Goal: Task Accomplishment & Management: Manage account settings

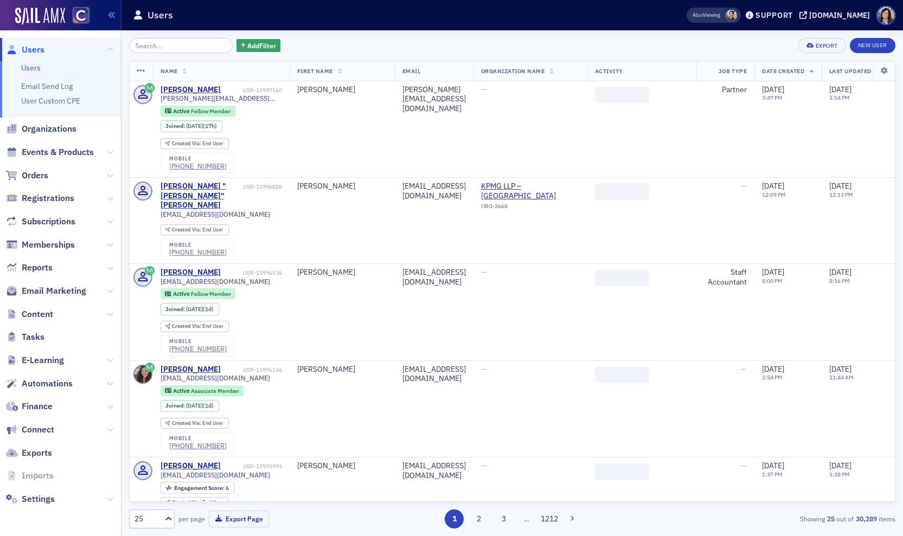
click at [160, 44] on input "search" at bounding box center [181, 45] width 104 height 15
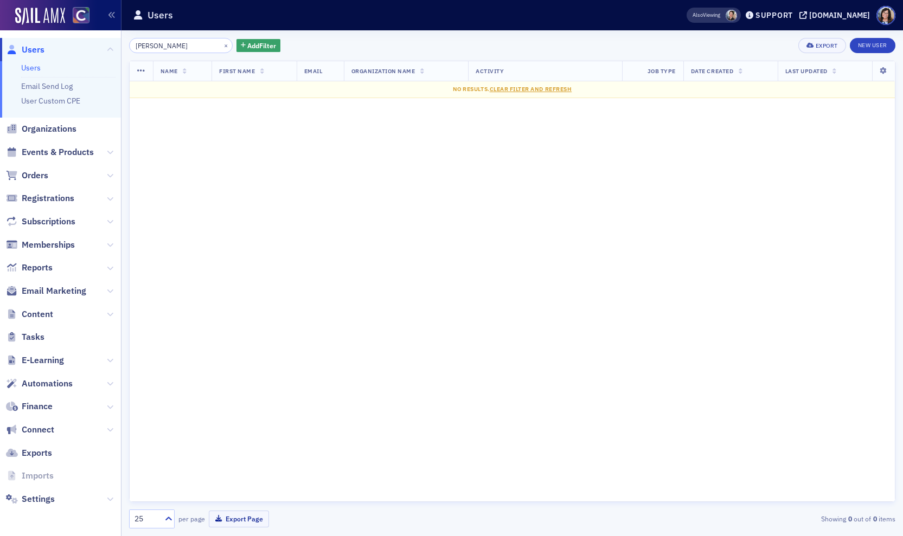
click at [153, 46] on input "Burke Fielder" at bounding box center [181, 45] width 104 height 15
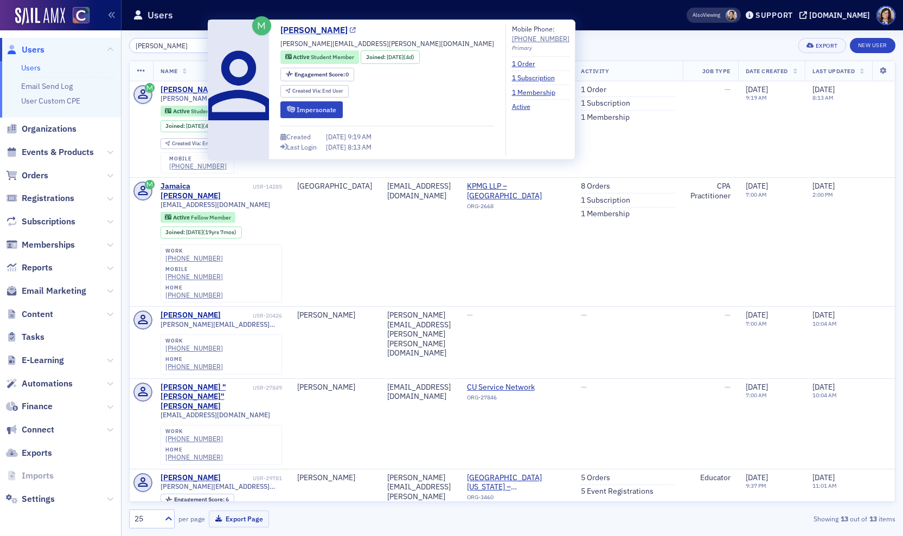
type input "Burke Fielder"
click at [350, 30] on icon at bounding box center [353, 31] width 6 height 6
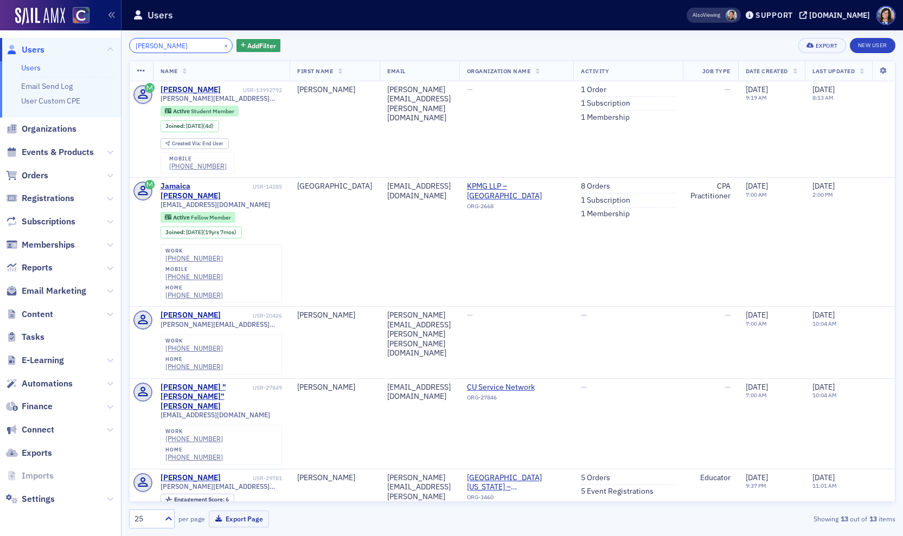
drag, startPoint x: 185, startPoint y: 46, endPoint x: 203, endPoint y: 44, distance: 18.0
click at [187, 46] on input "Burke Fielder" at bounding box center [181, 45] width 104 height 15
drag, startPoint x: 214, startPoint y: 45, endPoint x: 194, endPoint y: 45, distance: 19.5
click at [221, 45] on button "×" at bounding box center [226, 45] width 10 height 10
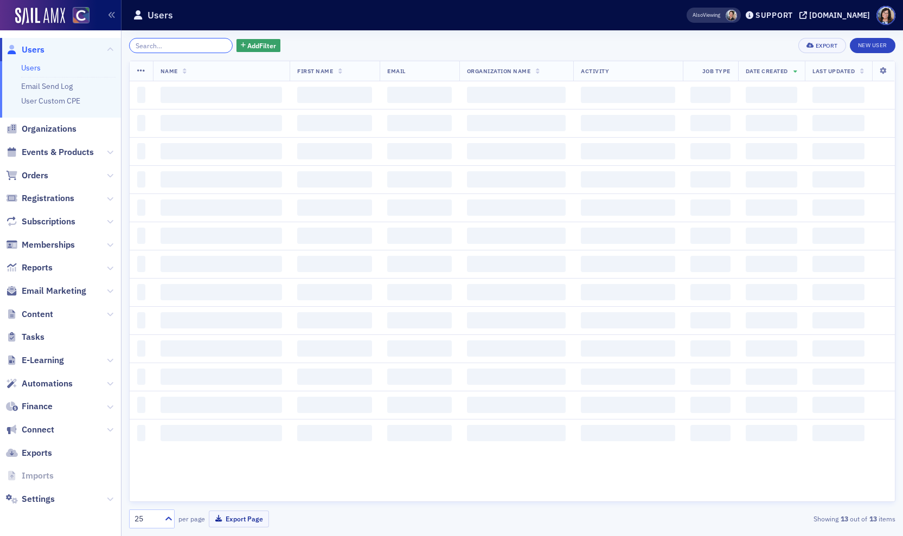
click at [191, 46] on input "search" at bounding box center [181, 45] width 104 height 15
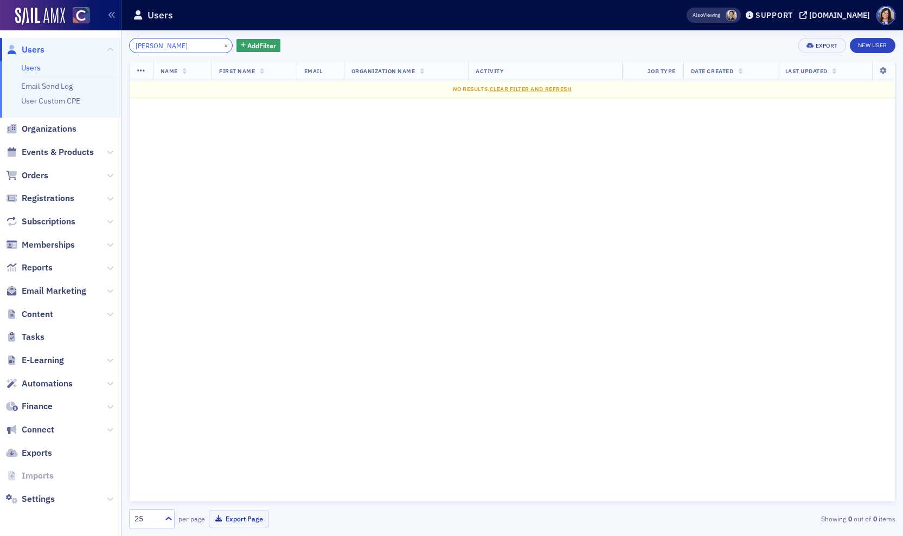
click at [161, 44] on input "Melissa Nakagama" at bounding box center [181, 45] width 104 height 15
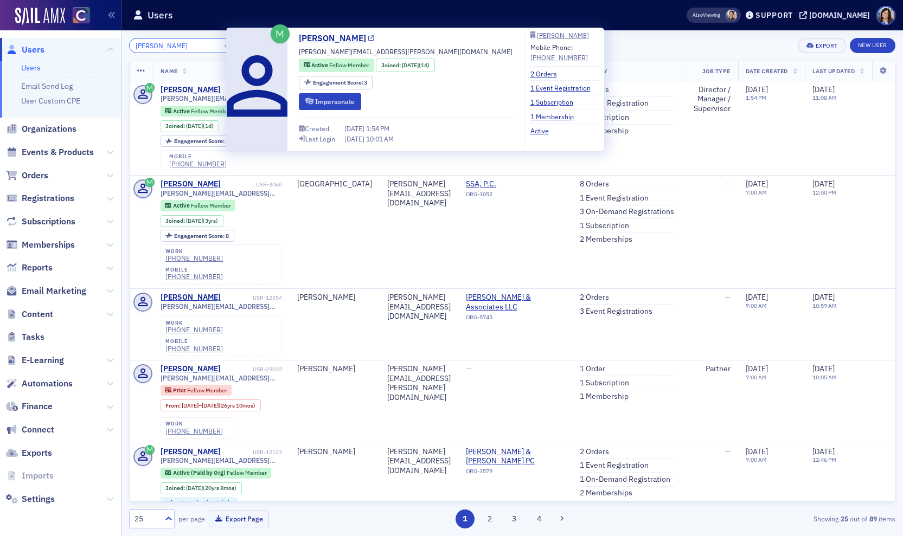
type input "Melissa Nakagama"
click at [374, 38] on icon at bounding box center [371, 39] width 6 height 6
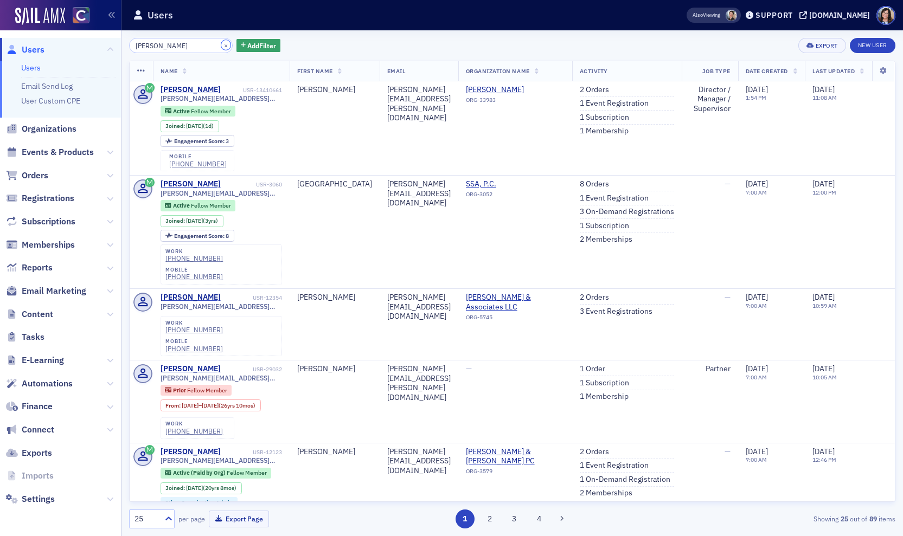
drag, startPoint x: 215, startPoint y: 45, endPoint x: 207, endPoint y: 50, distance: 9.5
click at [221, 45] on button "×" at bounding box center [226, 45] width 10 height 10
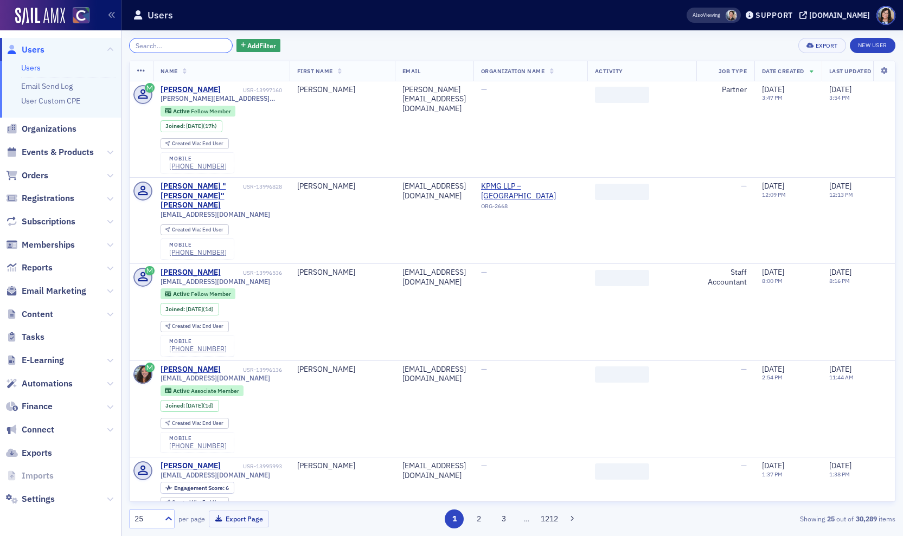
click at [191, 46] on input "search" at bounding box center [181, 45] width 104 height 15
paste input "Kristina Stephens-Oakes"
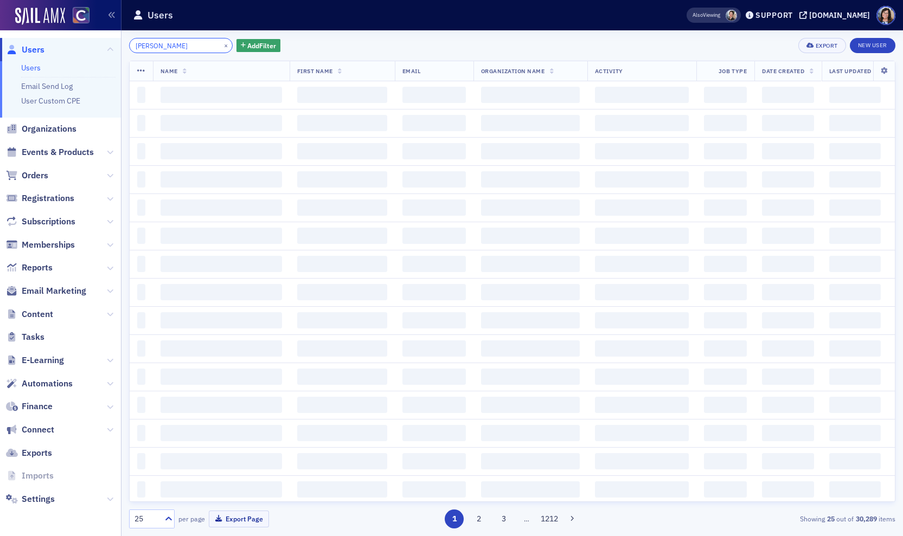
scroll to position [0, 3]
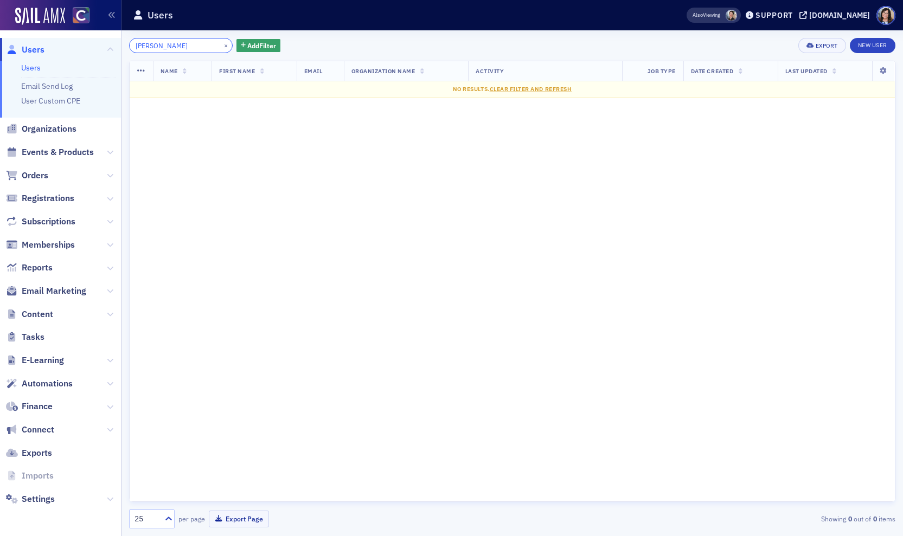
click at [158, 48] on input "Kristina Stephens-Oakes" at bounding box center [181, 45] width 104 height 15
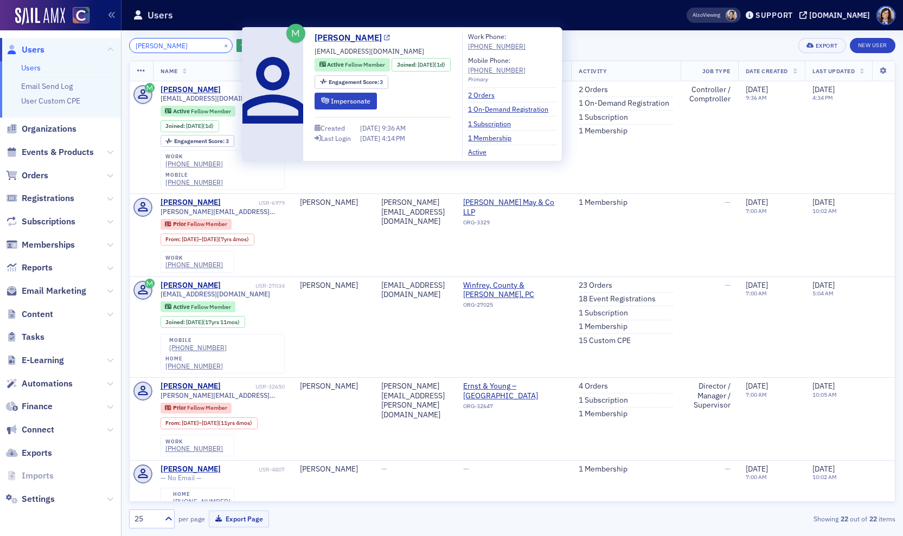
type input "Kristina Stephens-Oakes"
click at [390, 38] on icon at bounding box center [387, 38] width 6 height 6
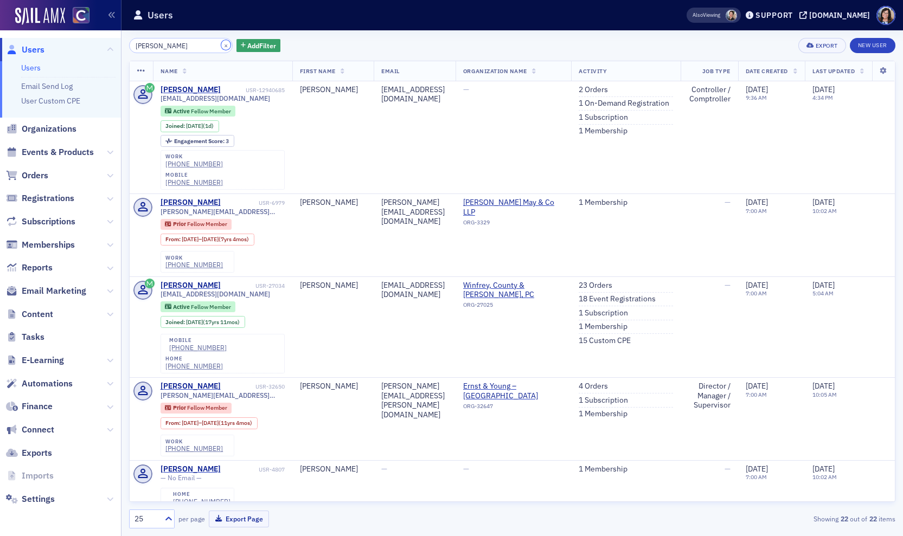
drag, startPoint x: 215, startPoint y: 45, endPoint x: 182, endPoint y: 46, distance: 33.1
click at [221, 45] on button "×" at bounding box center [226, 45] width 10 height 10
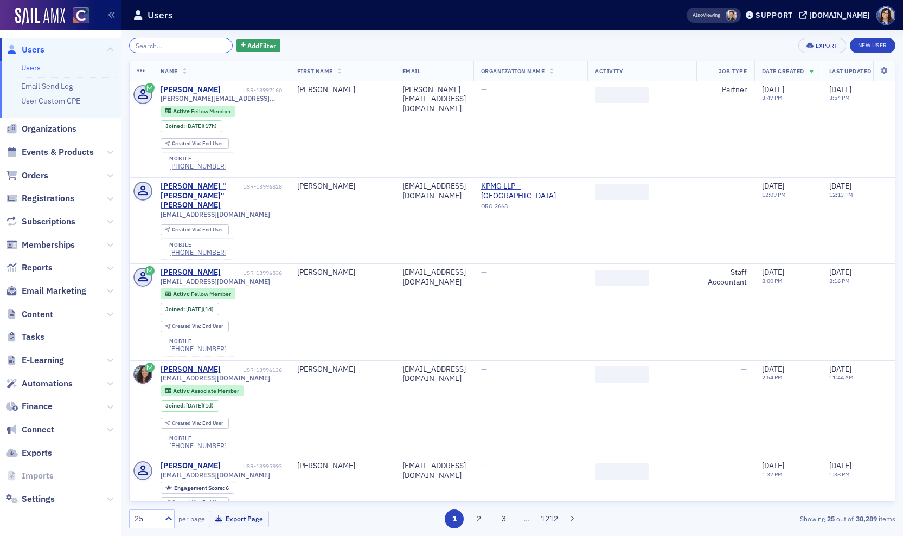
click at [177, 46] on input "search" at bounding box center [181, 45] width 104 height 15
paste input "Casey McPeek"
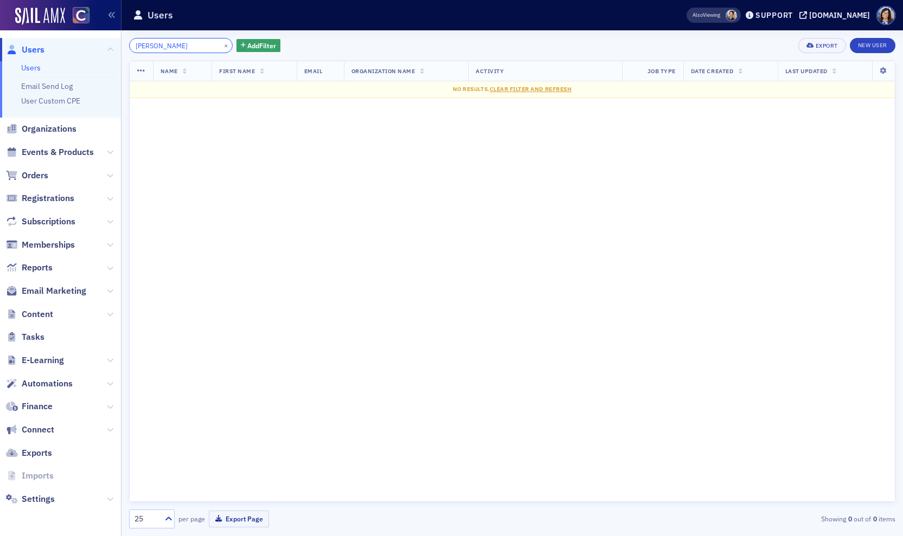
click at [153, 45] on input "Casey McPeek" at bounding box center [181, 45] width 104 height 15
type input "Casey McPeek"
click at [221, 44] on button "×" at bounding box center [226, 45] width 10 height 10
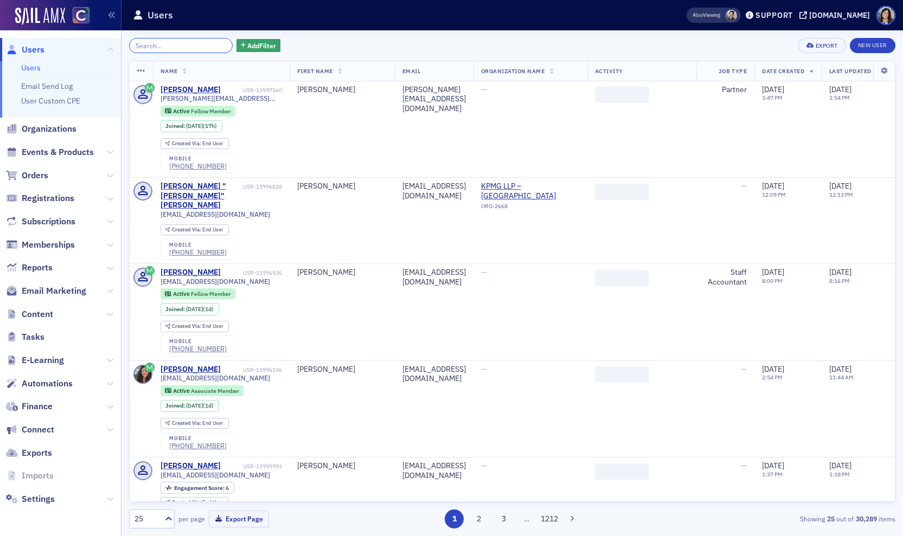
click at [187, 46] on input "search" at bounding box center [181, 45] width 104 height 15
paste input "McPeek"
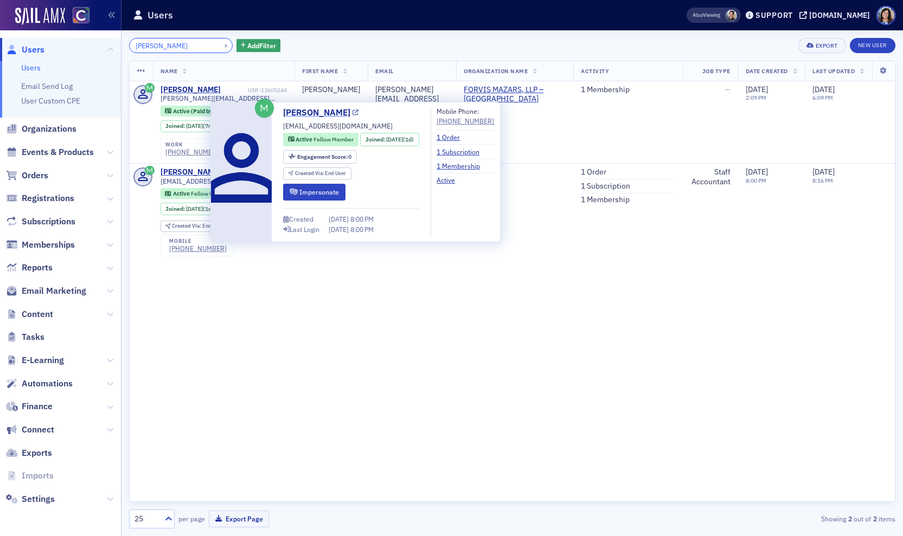
type input "McPeek"
click at [352, 114] on icon at bounding box center [355, 113] width 6 height 6
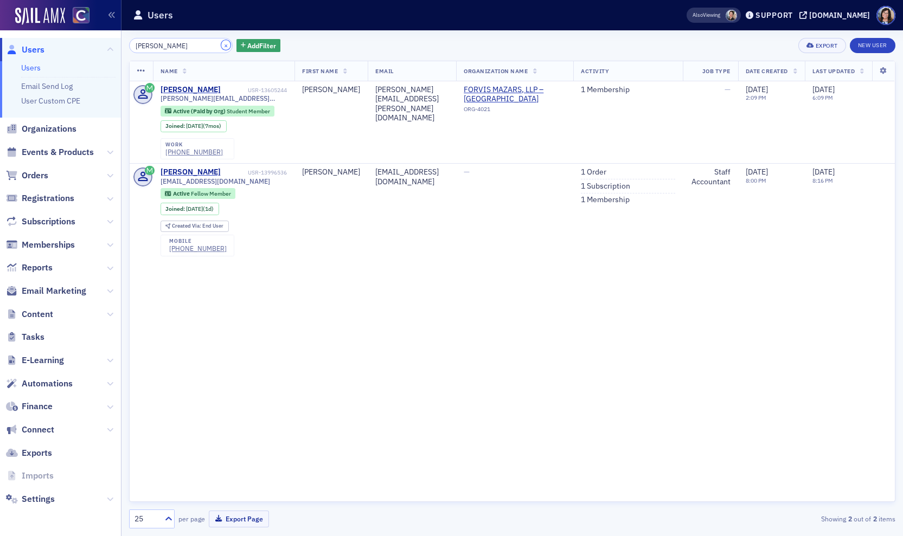
click at [221, 44] on button "×" at bounding box center [226, 45] width 10 height 10
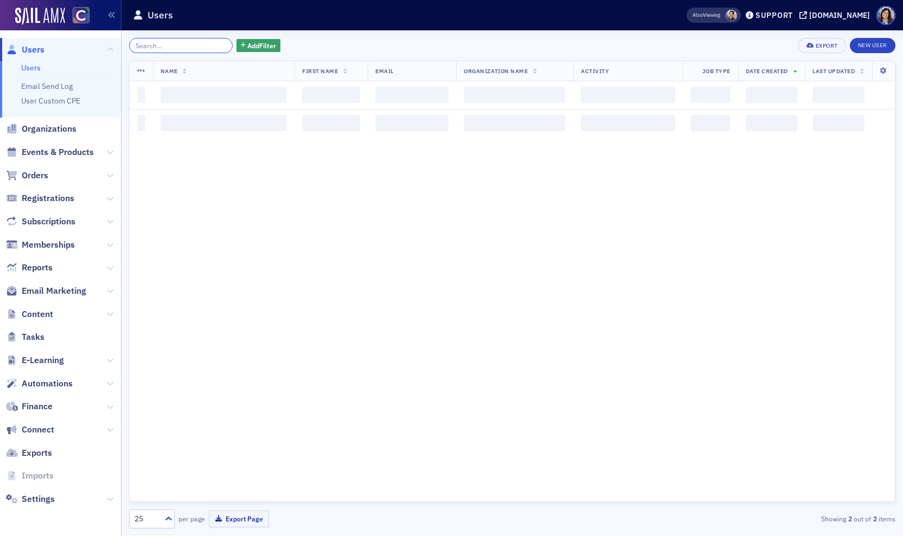
click at [172, 44] on input "search" at bounding box center [181, 45] width 104 height 15
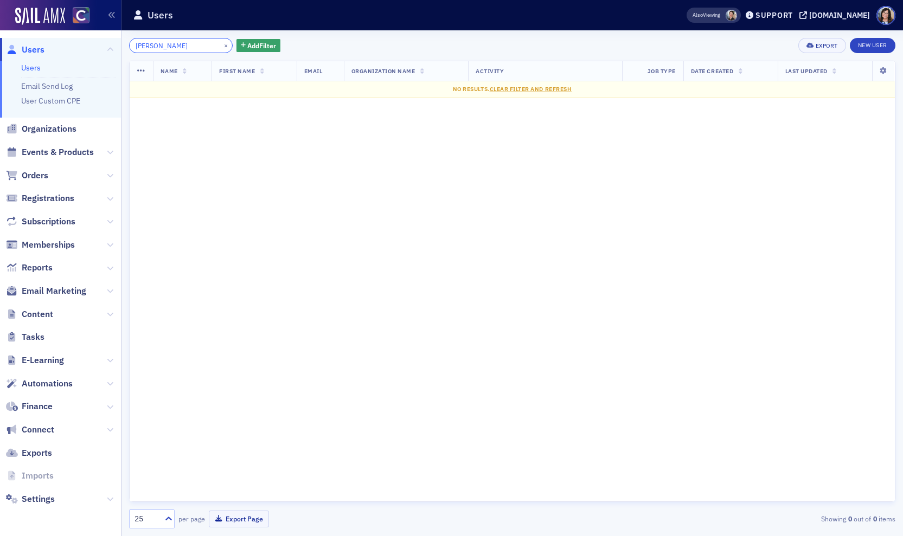
click at [160, 48] on input "Kennan Dusek" at bounding box center [181, 45] width 104 height 15
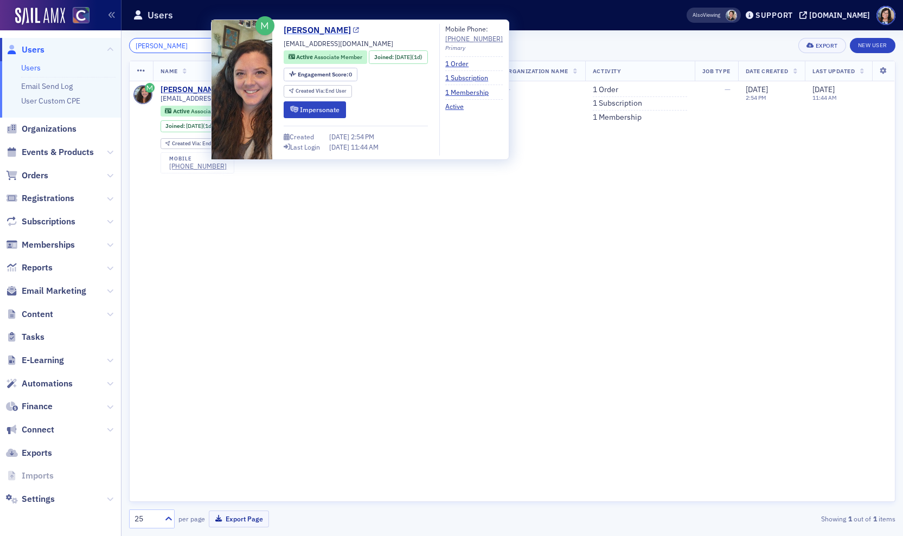
type input "[PERSON_NAME]"
click at [353, 30] on icon at bounding box center [356, 31] width 6 height 6
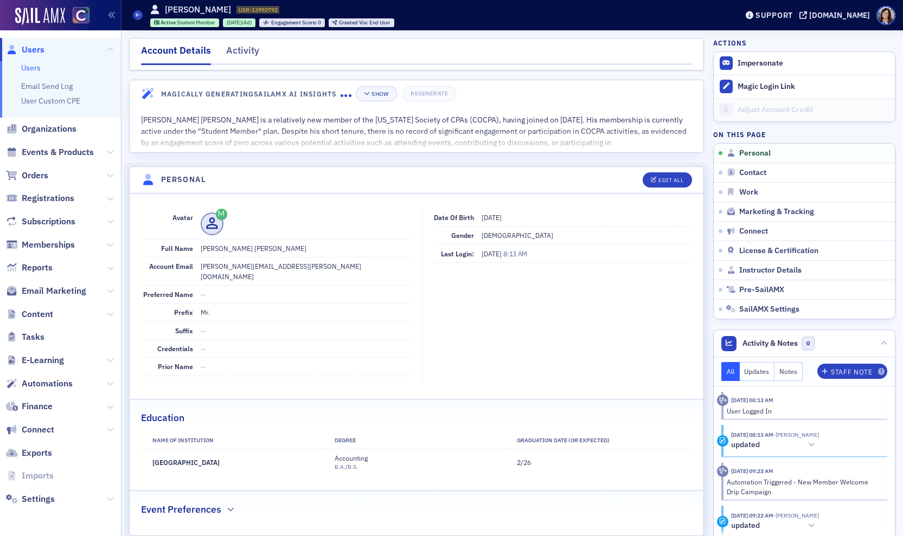
drag, startPoint x: 248, startPoint y: 454, endPoint x: 149, endPoint y: 453, distance: 99.8
click at [149, 453] on td "Western Governors University" at bounding box center [234, 462] width 182 height 27
copy td "Western Governors University"
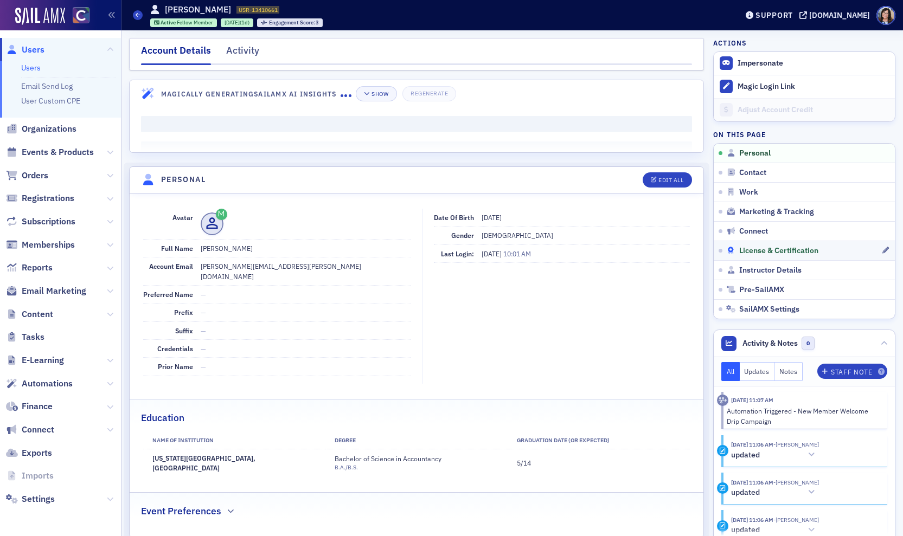
click at [742, 252] on span "License & Certification" at bounding box center [778, 251] width 79 height 10
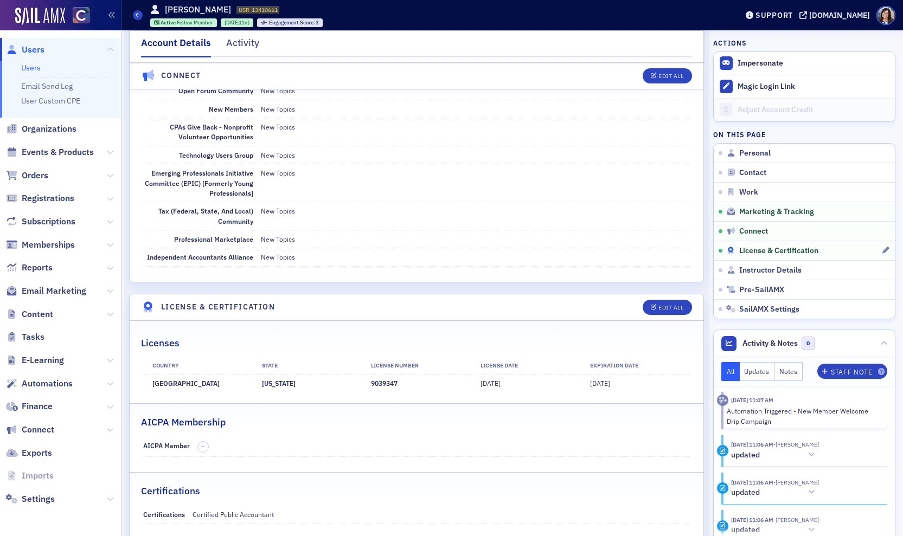
scroll to position [2020, 0]
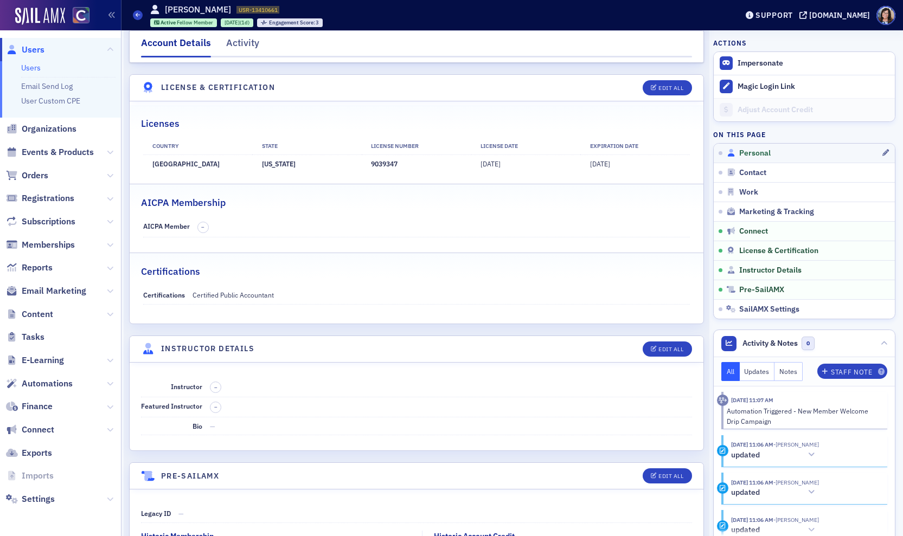
click at [757, 151] on span "Personal" at bounding box center [754, 154] width 31 height 10
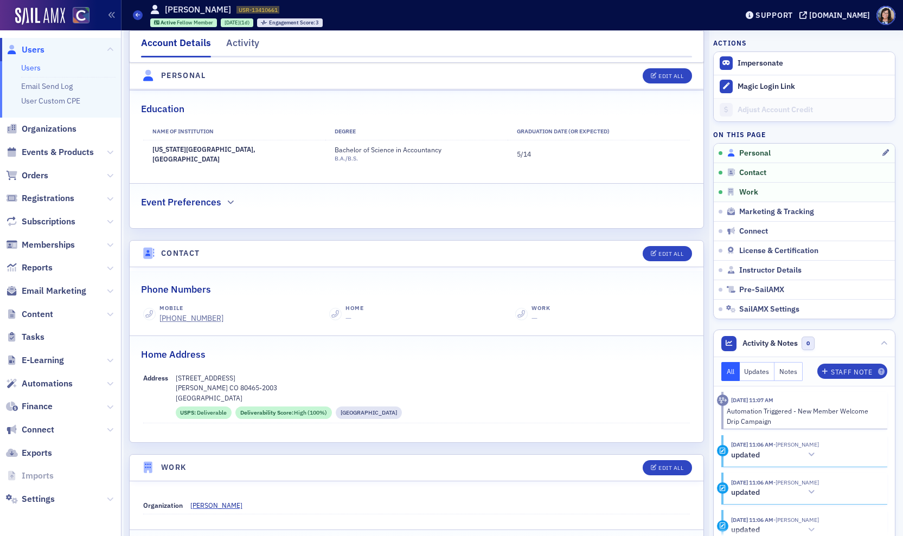
scroll to position [104, 0]
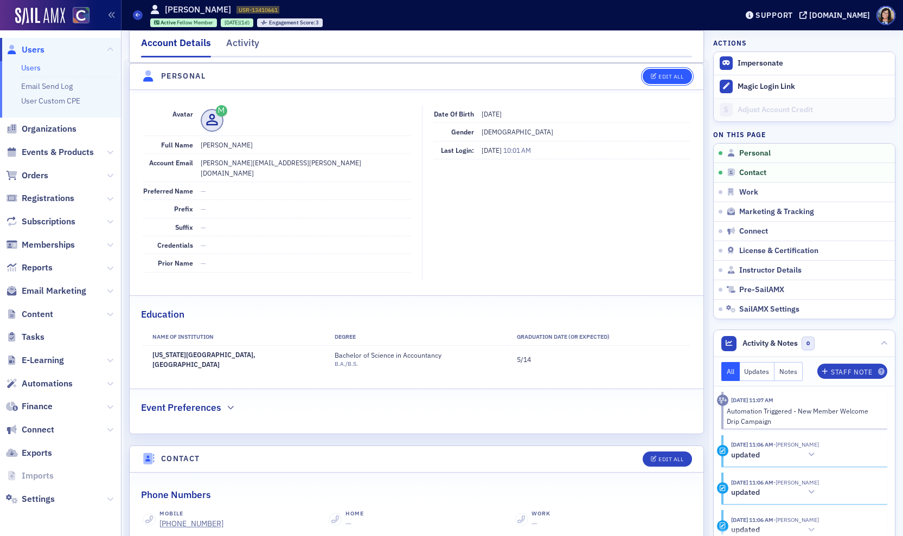
click at [664, 74] on div "Edit All" at bounding box center [670, 77] width 25 height 6
select select "US"
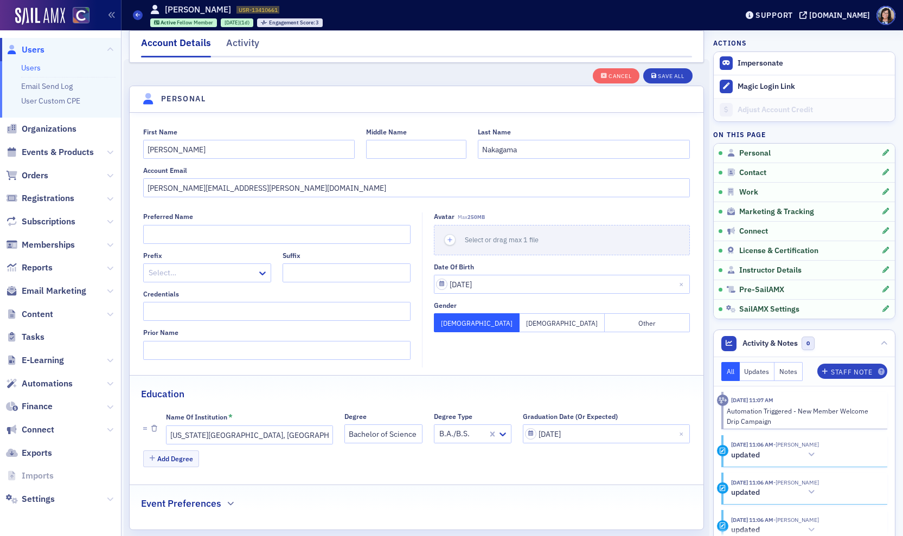
scroll to position [126, 0]
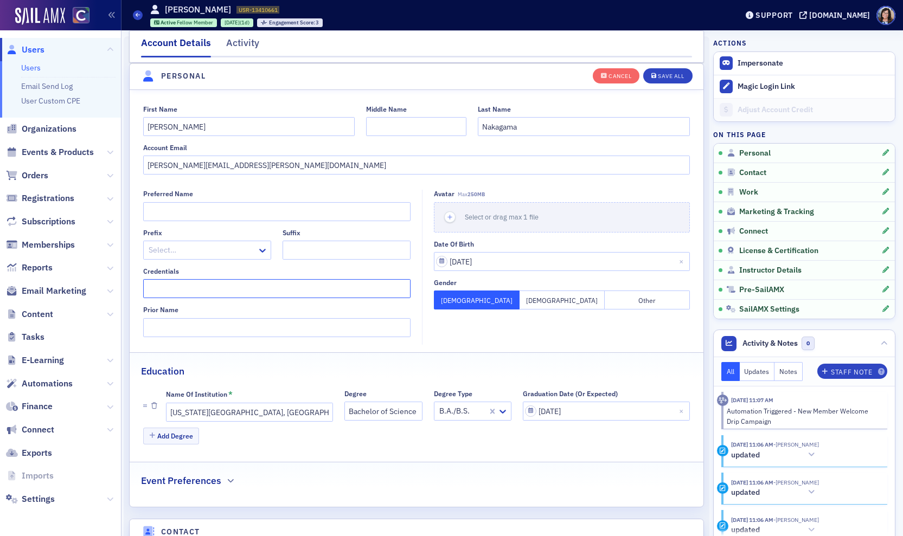
click at [191, 286] on input "Credentials" at bounding box center [277, 288] width 268 height 19
type input "CPA"
click at [668, 73] on div "Save All" at bounding box center [671, 76] width 26 height 6
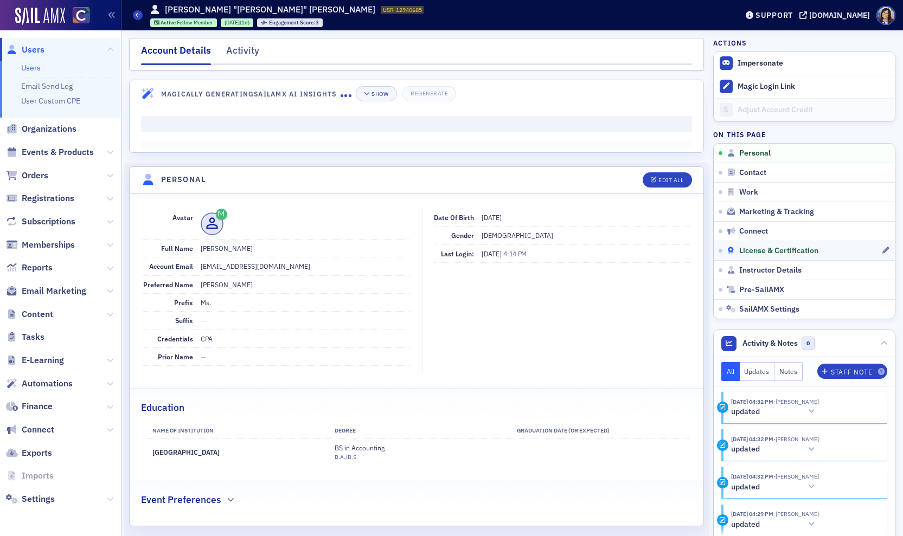
click at [759, 250] on span "License & Certification" at bounding box center [778, 251] width 79 height 10
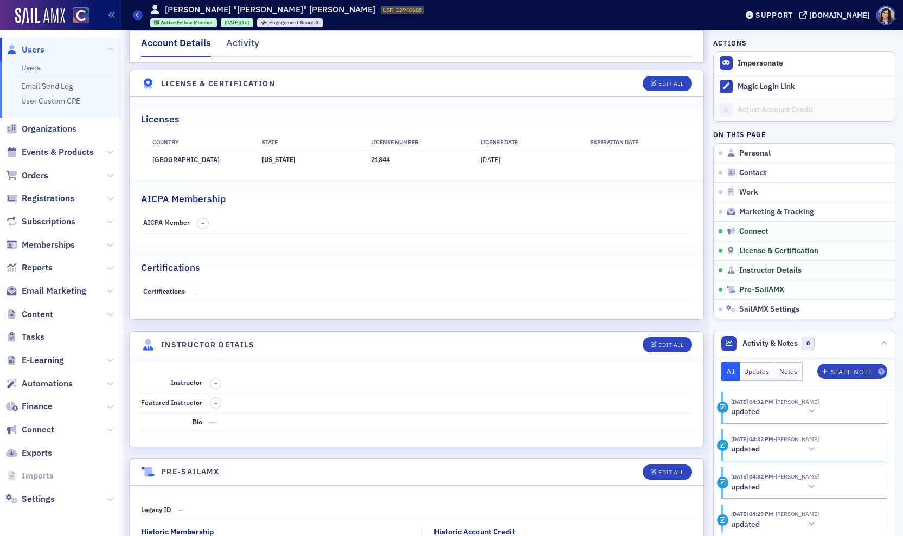
scroll to position [1984, 0]
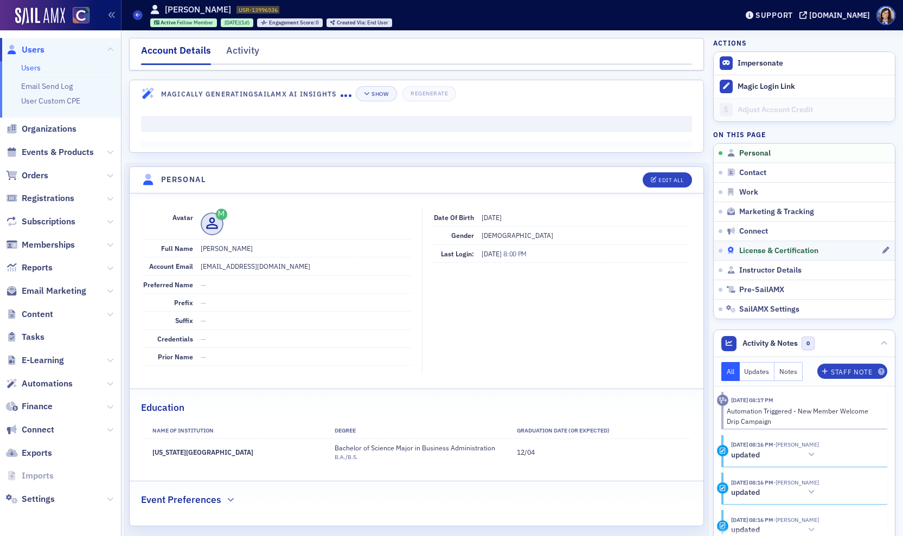
click at [748, 252] on span "License & Certification" at bounding box center [778, 251] width 79 height 10
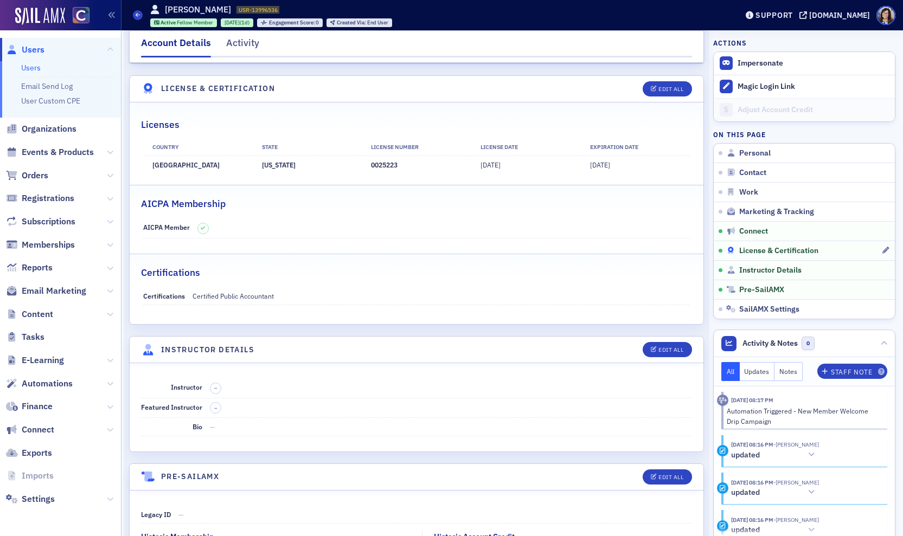
scroll to position [2020, 0]
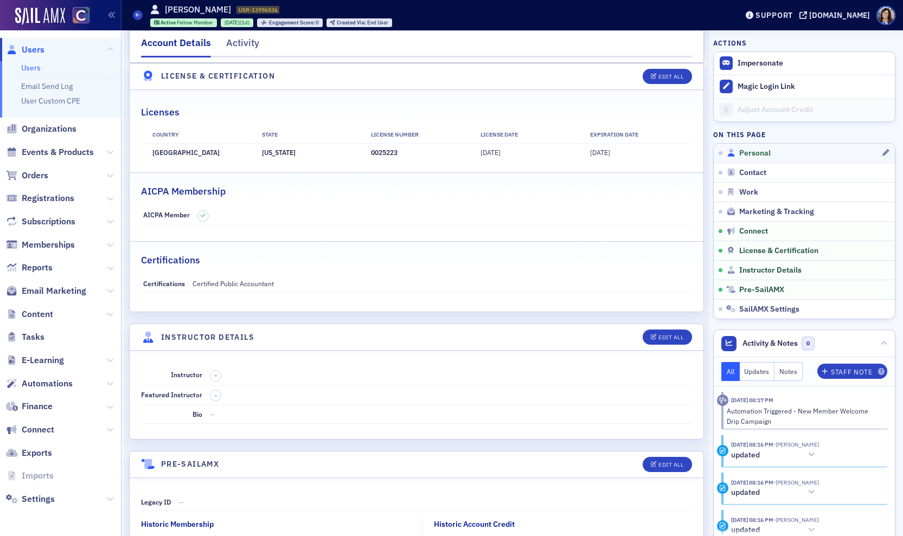
click at [749, 152] on span "Personal" at bounding box center [754, 154] width 31 height 10
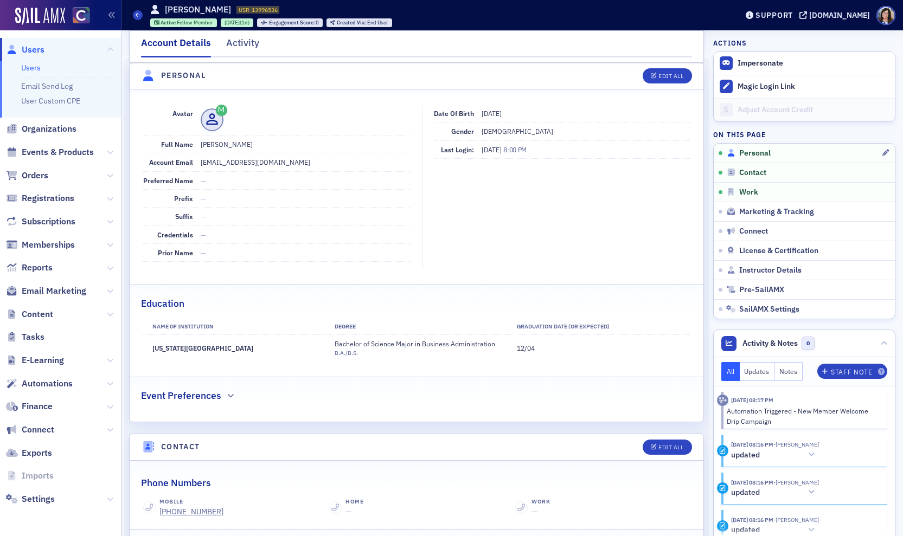
scroll to position [104, 0]
click at [660, 80] on button "Edit All" at bounding box center [666, 76] width 49 height 15
select select "US"
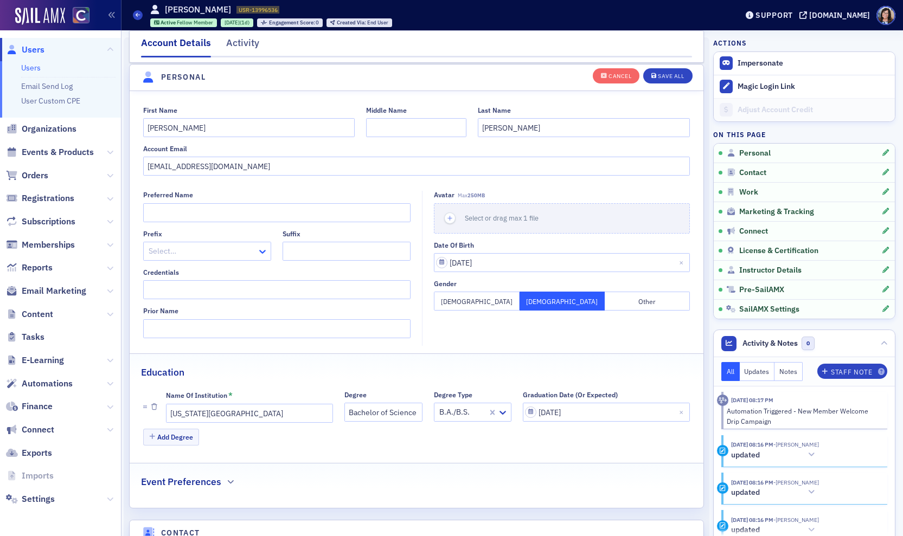
scroll to position [126, 0]
click at [177, 289] on input "Credentials" at bounding box center [277, 288] width 268 height 19
type input "CPA"
click at [675, 77] on div "Save All" at bounding box center [671, 76] width 26 height 6
